Goal: Information Seeking & Learning: Check status

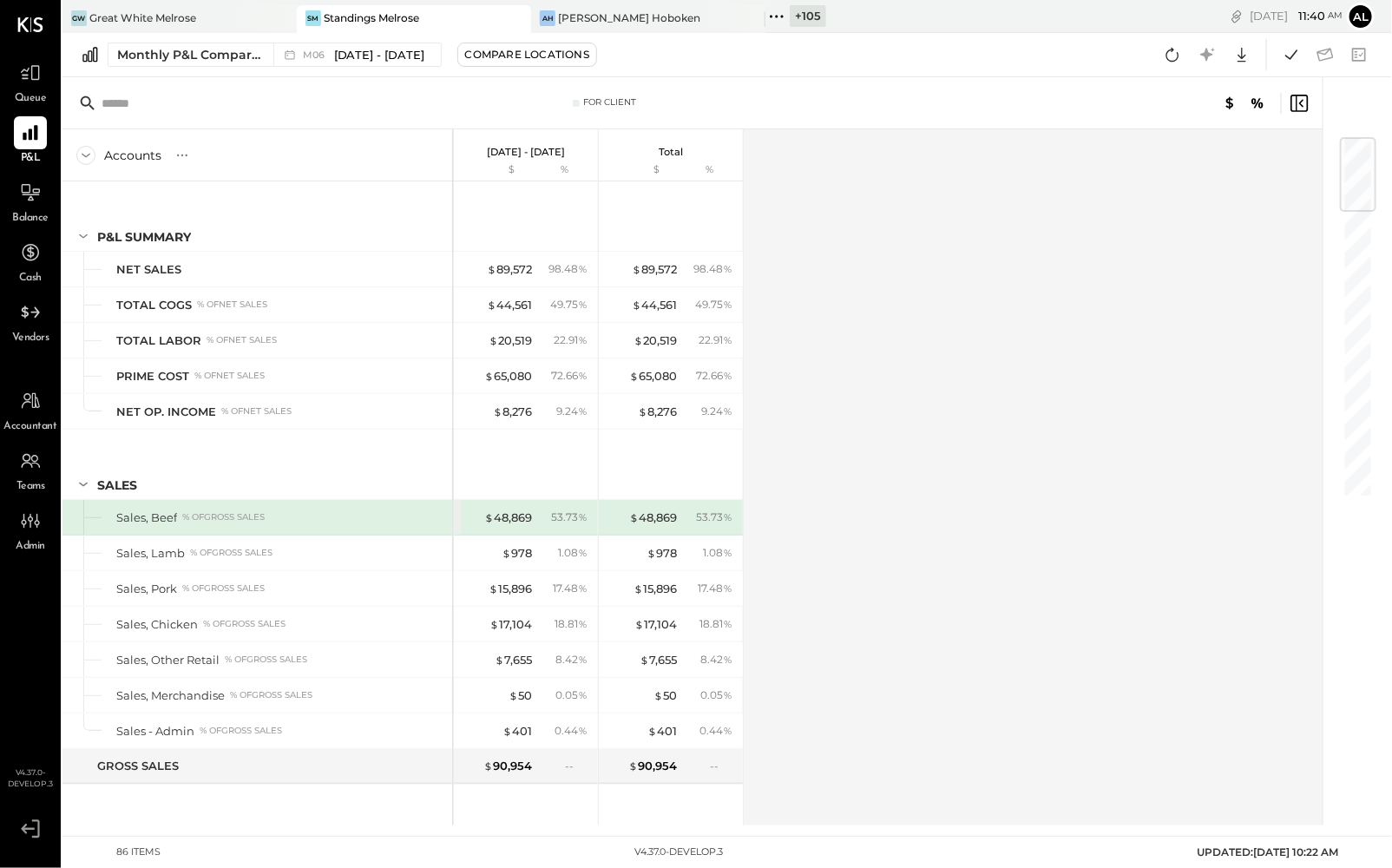
scroll to position [20, 0]
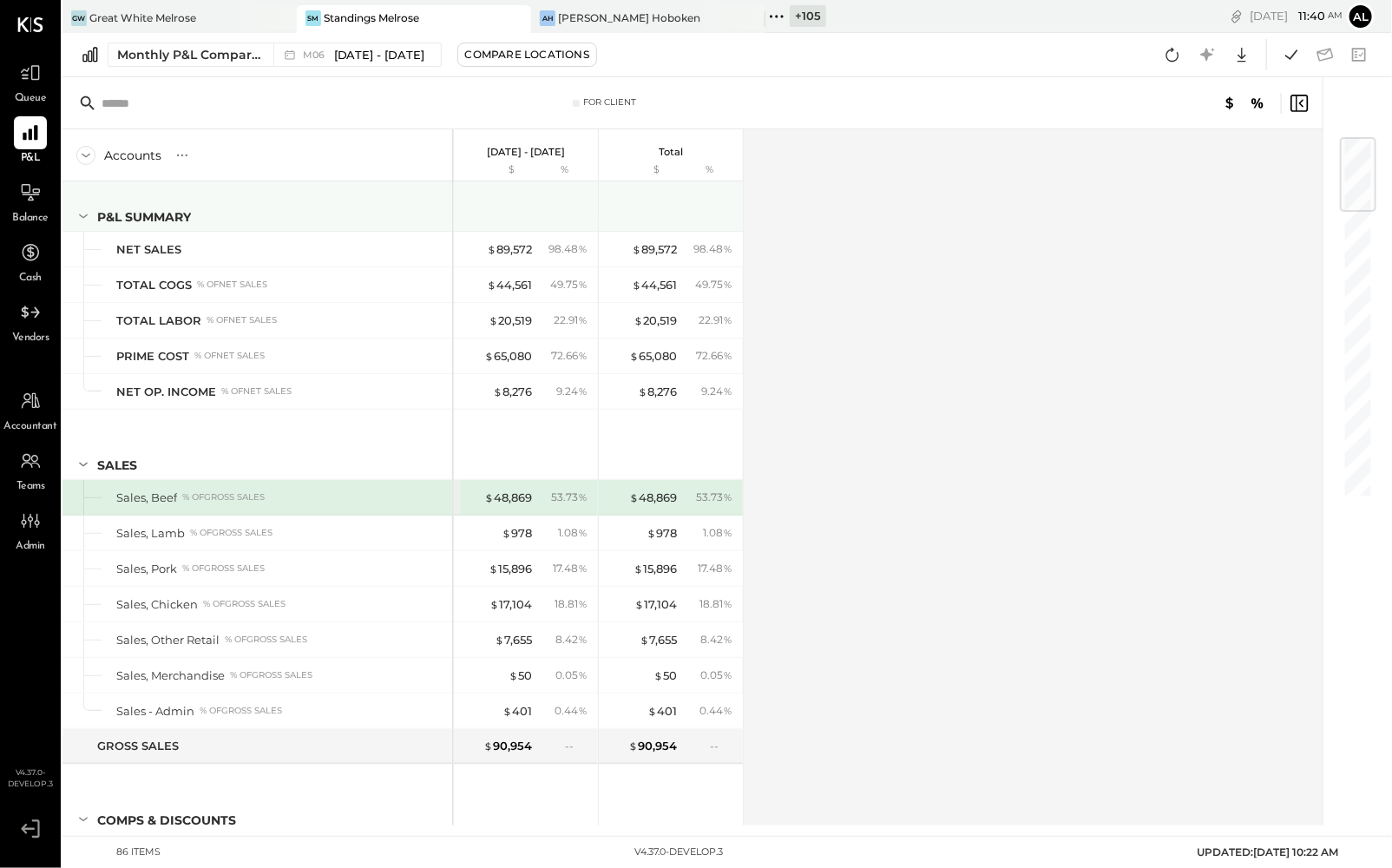
click at [87, 213] on icon at bounding box center [84, 217] width 19 height 19
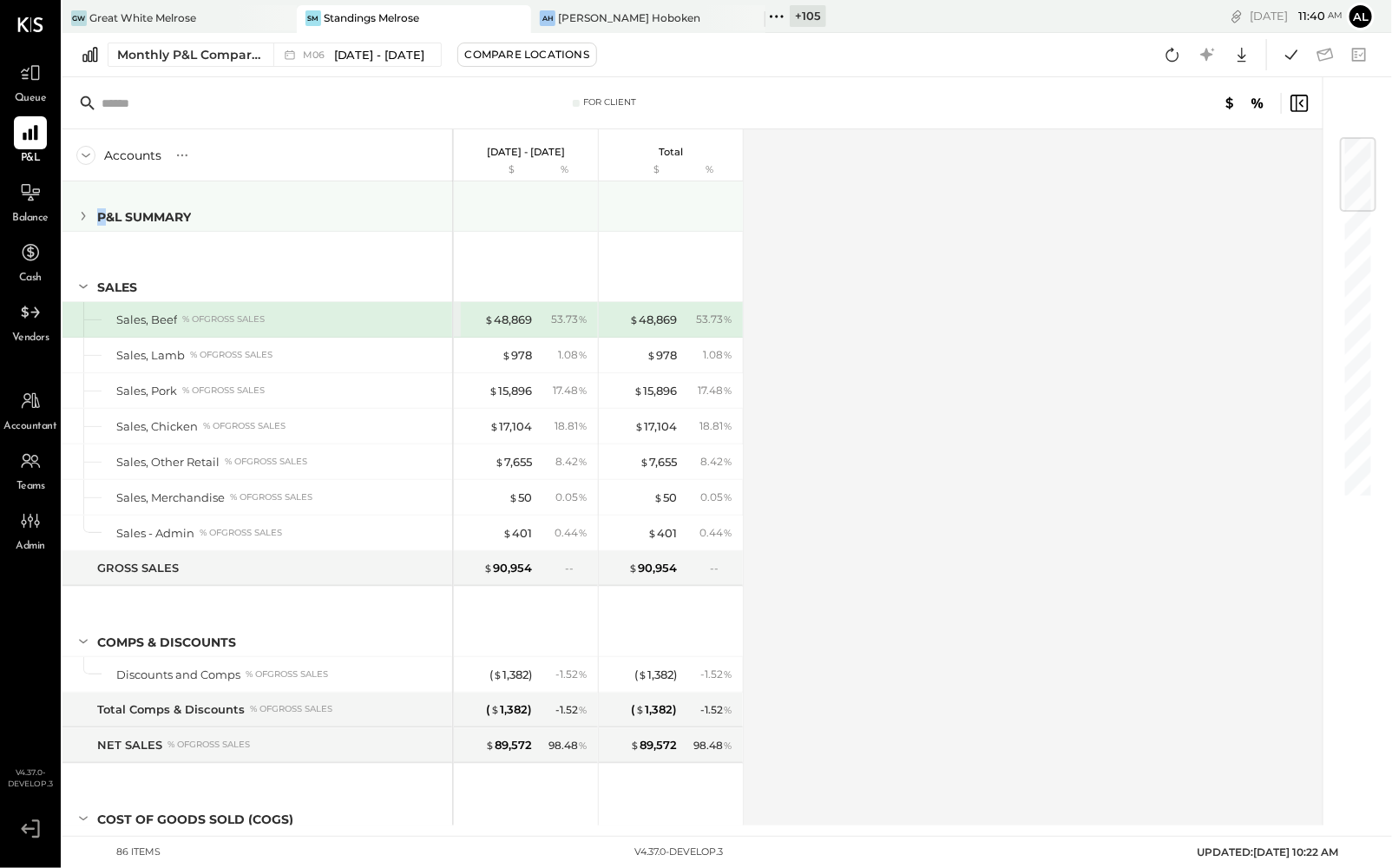
click at [87, 213] on icon at bounding box center [84, 217] width 19 height 19
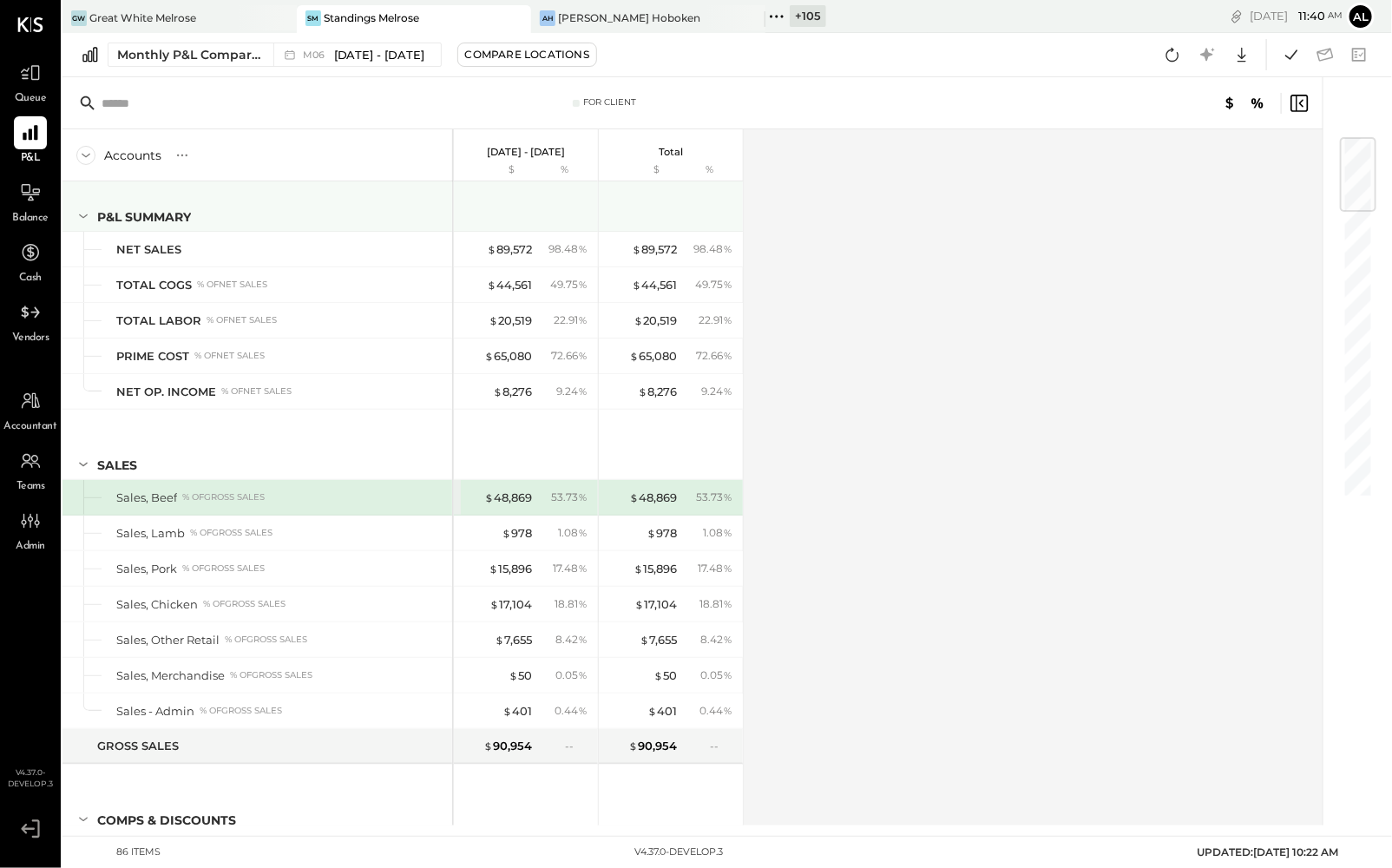
click at [124, 220] on div "P&L SUMMARY" at bounding box center [143, 217] width 93 height 17
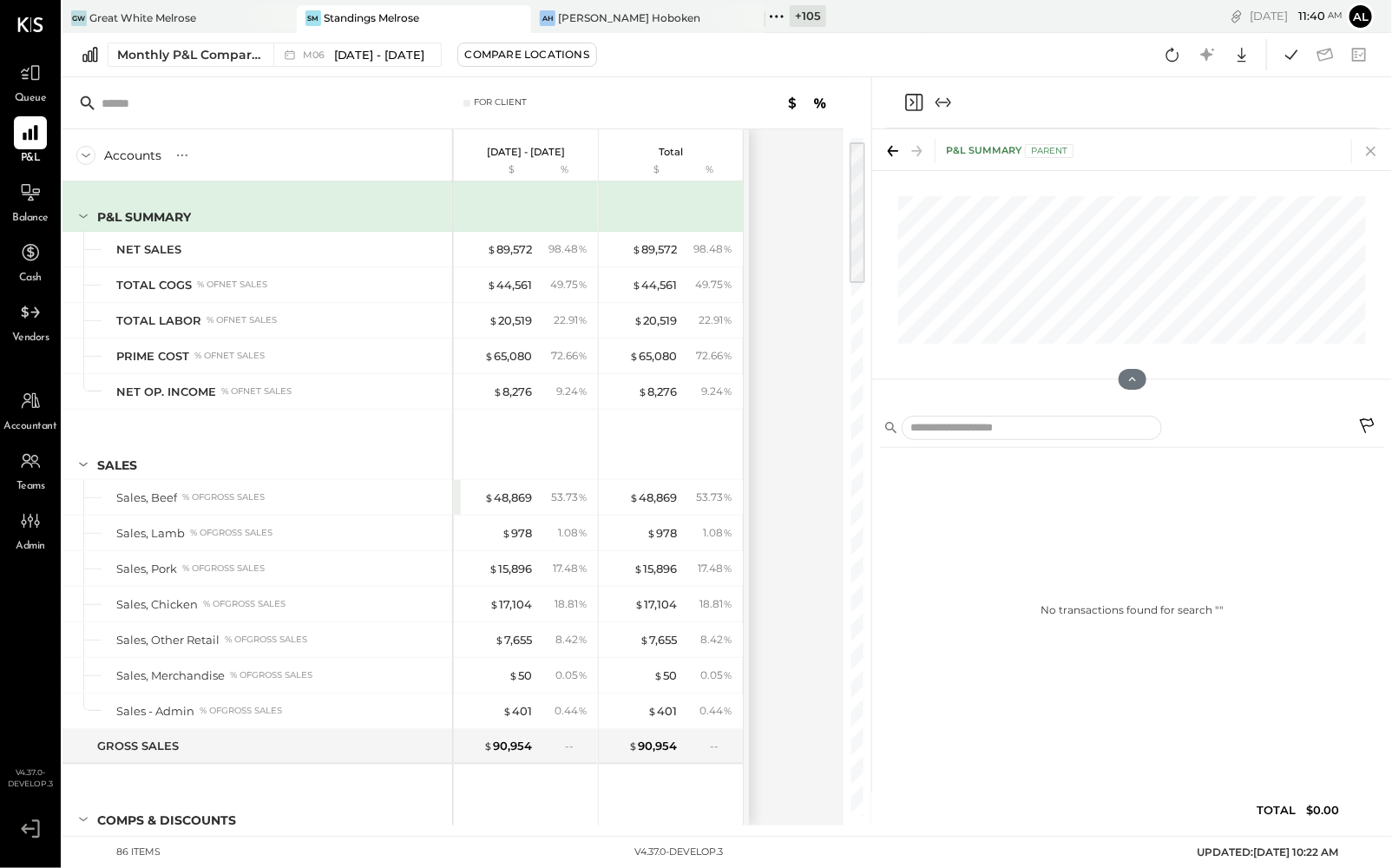
click at [1368, 146] on icon at bounding box center [1371, 151] width 10 height 10
